Goal: Task Accomplishment & Management: Use online tool/utility

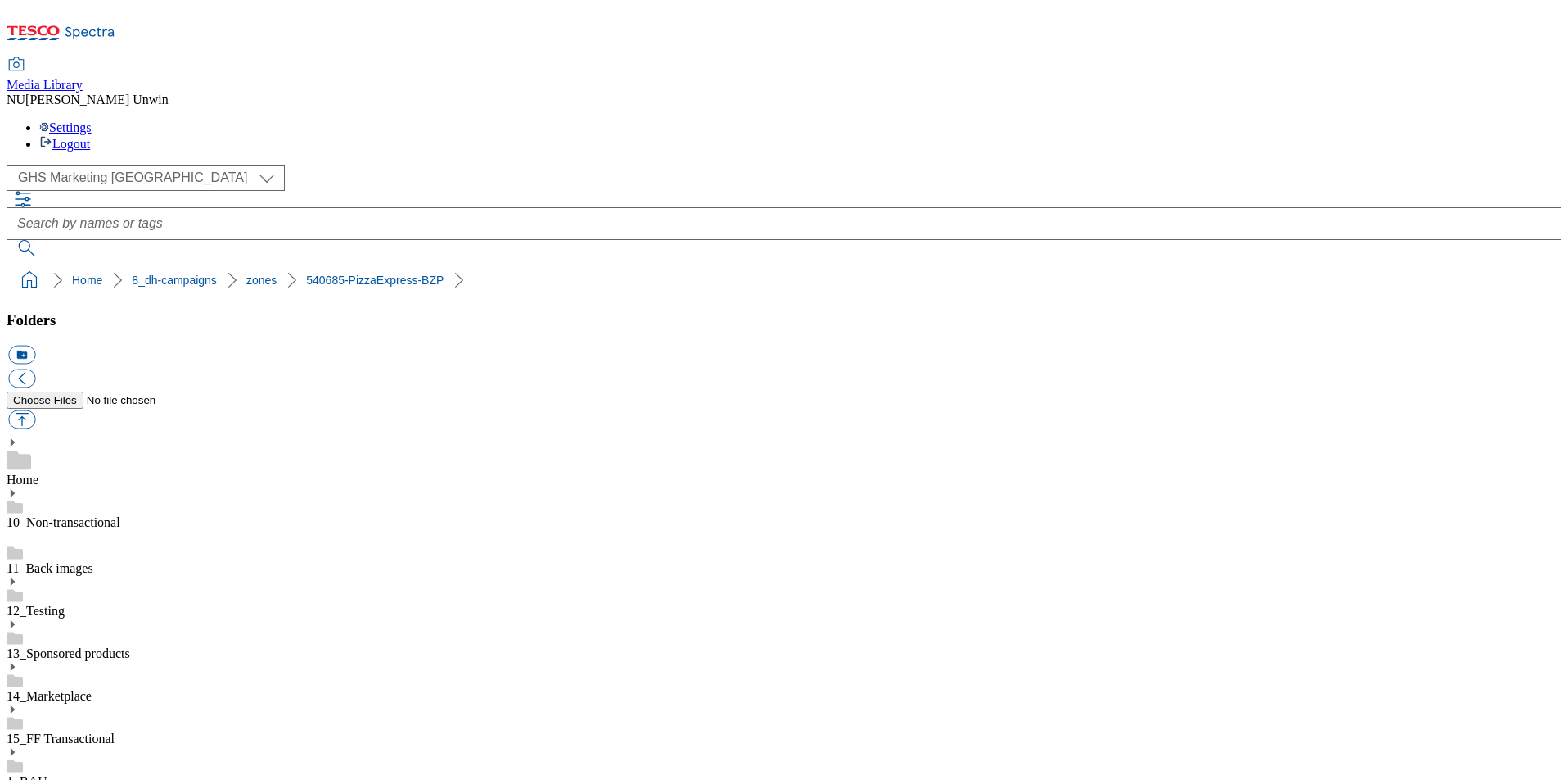
scroll to position [457, 0]
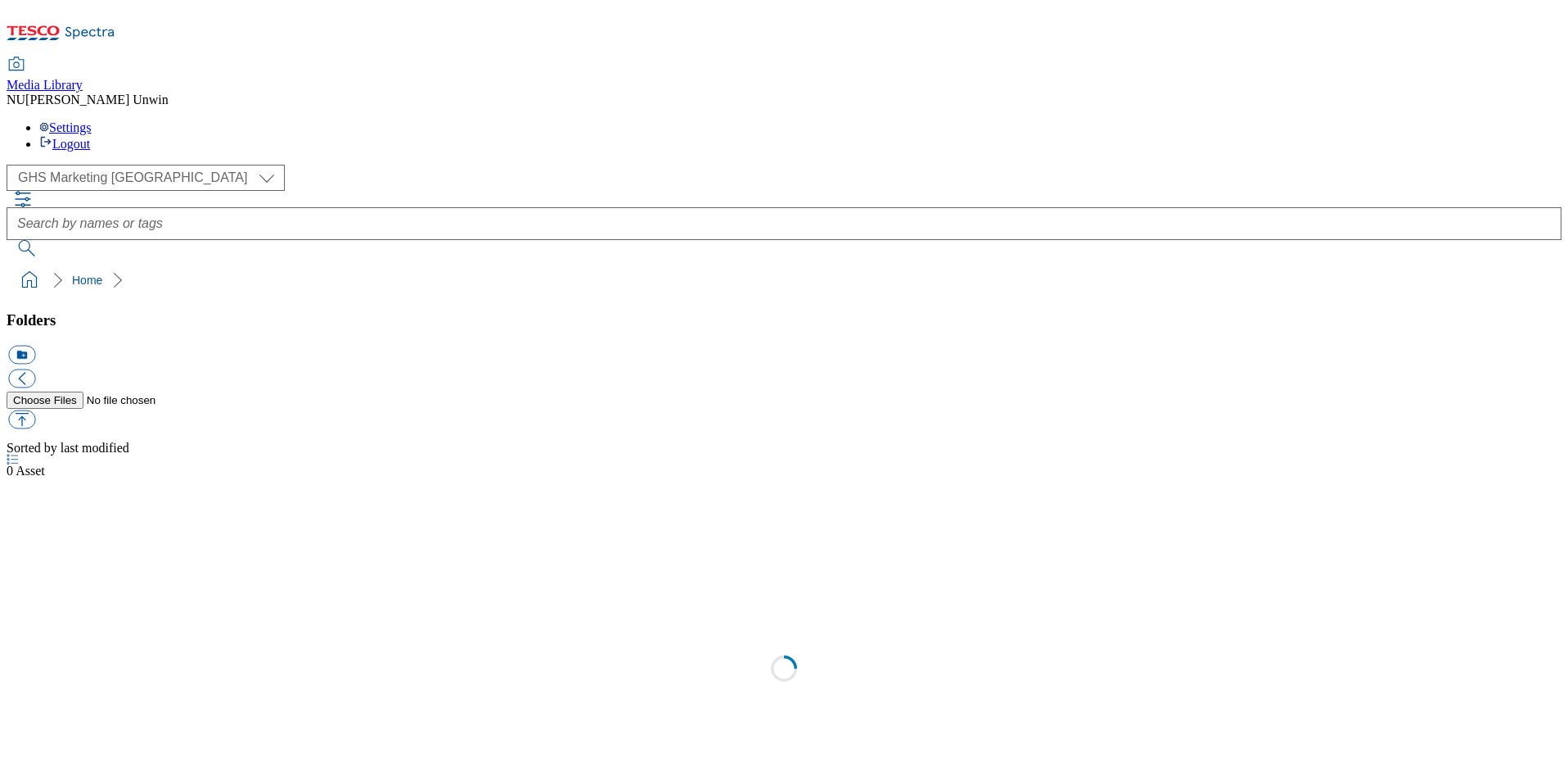
scroll to position [2, 0]
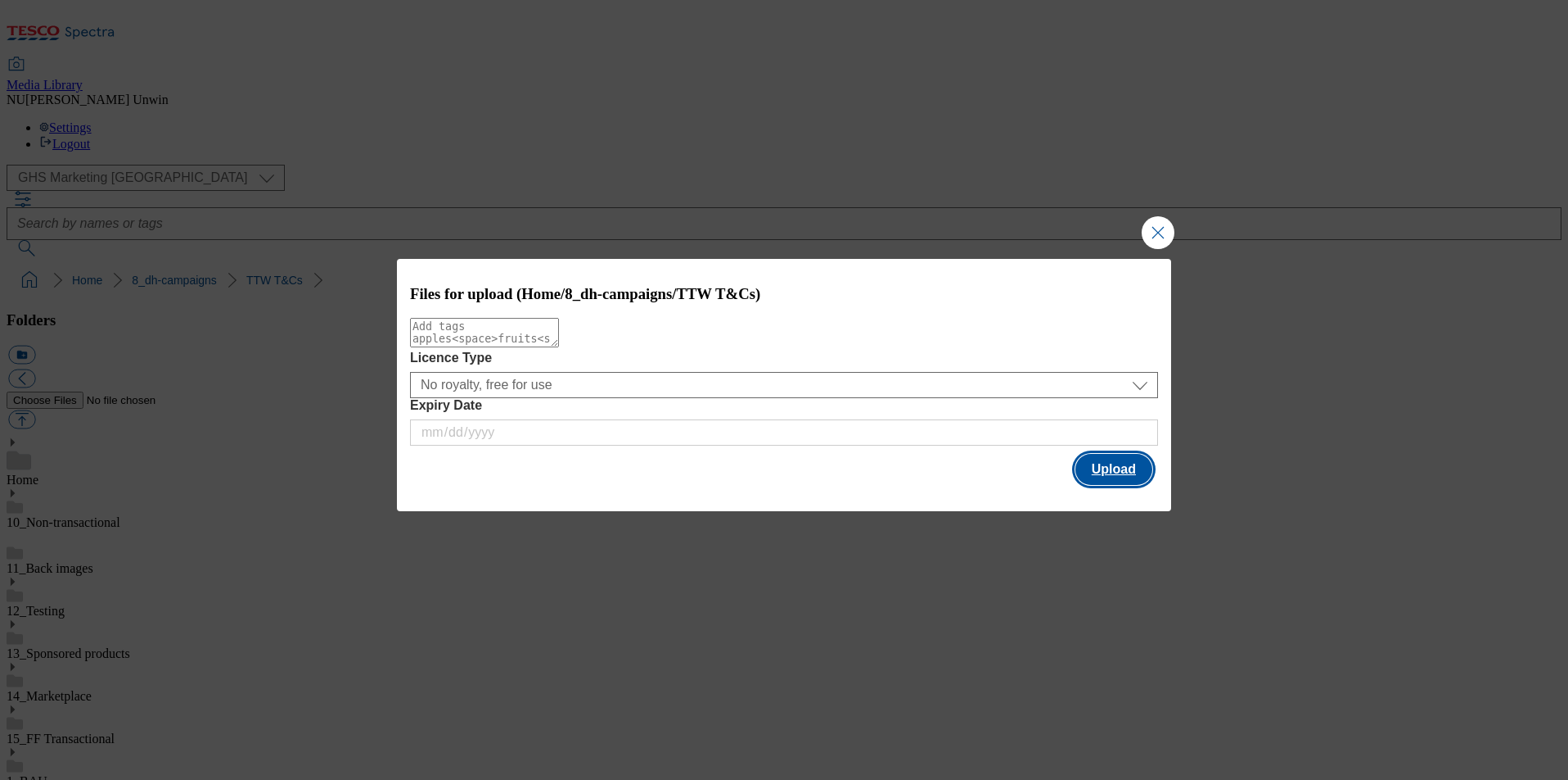
click at [1106, 480] on button "Upload" at bounding box center [1114, 469] width 77 height 31
